Goal: Task Accomplishment & Management: Use online tool/utility

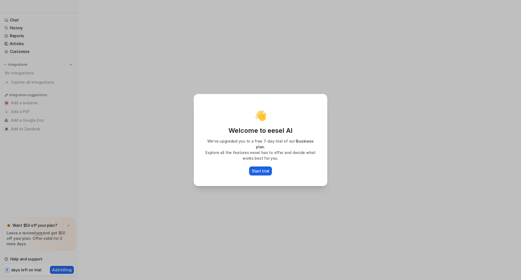
click at [259, 170] on p "Start trial" at bounding box center [260, 171] width 17 height 6
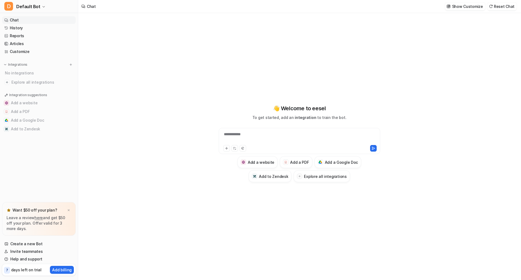
type textarea "**********"
